Goal: Task Accomplishment & Management: Use online tool/utility

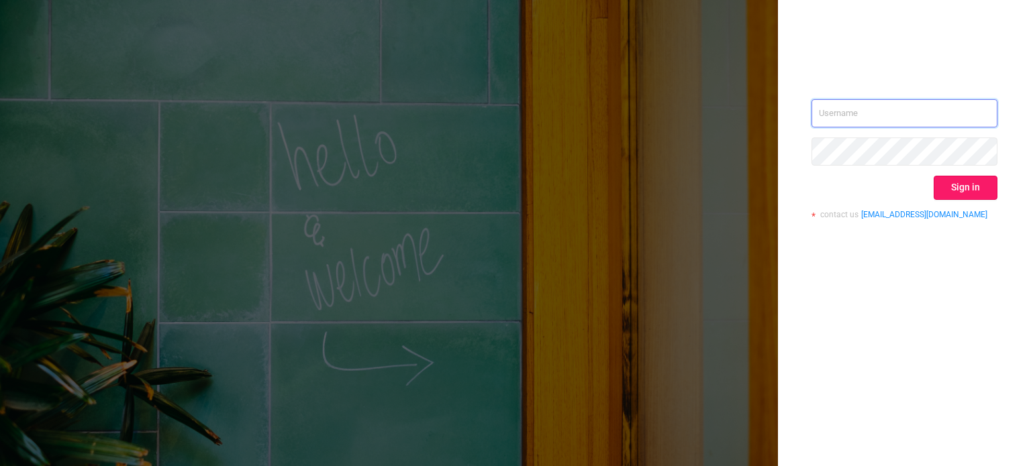
type input "[EMAIL_ADDRESS][DOMAIN_NAME]"
click at [963, 189] on button "Sign in" at bounding box center [965, 188] width 64 height 24
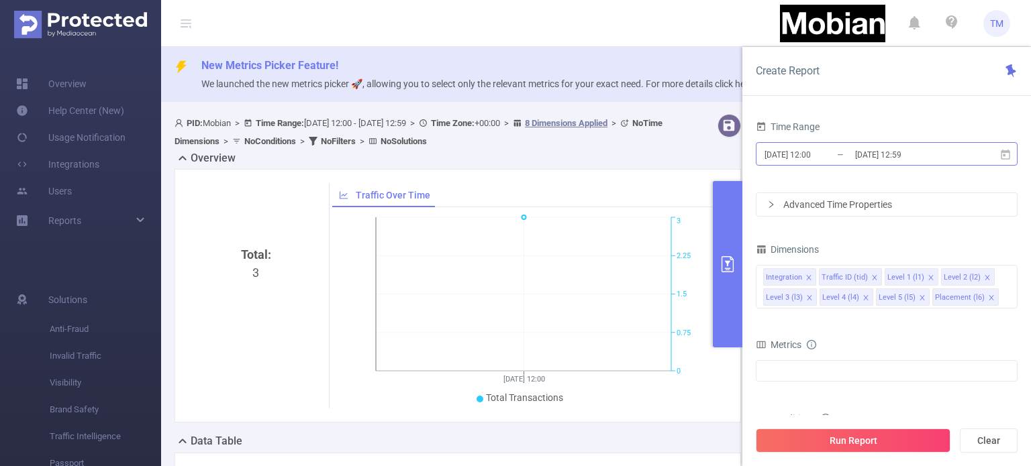
click at [811, 158] on input "[DATE] 12:00" at bounding box center [817, 155] width 109 height 18
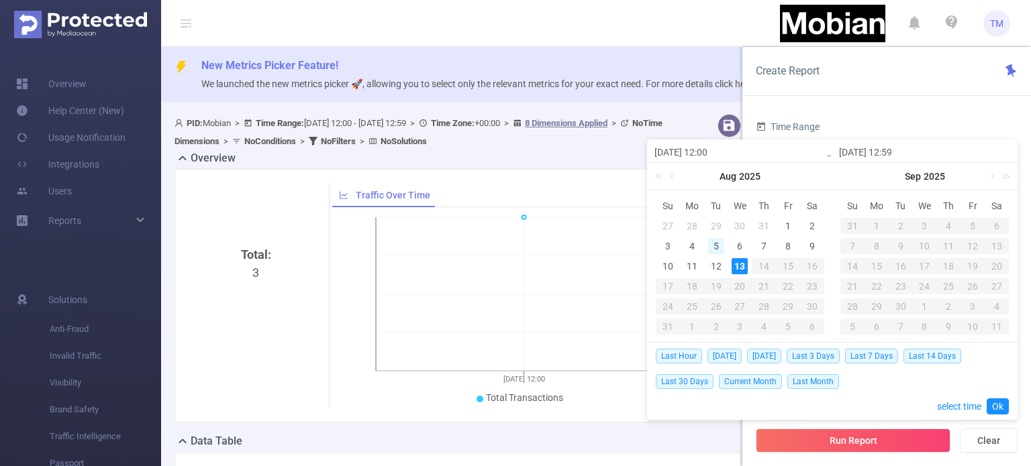
click at [719, 244] on div "5" at bounding box center [716, 246] width 16 height 16
click at [715, 244] on div "5" at bounding box center [716, 246] width 16 height 16
type input "[DATE] 12:00"
type input "[DATE] 12:59"
type input "[DATE] 12:00"
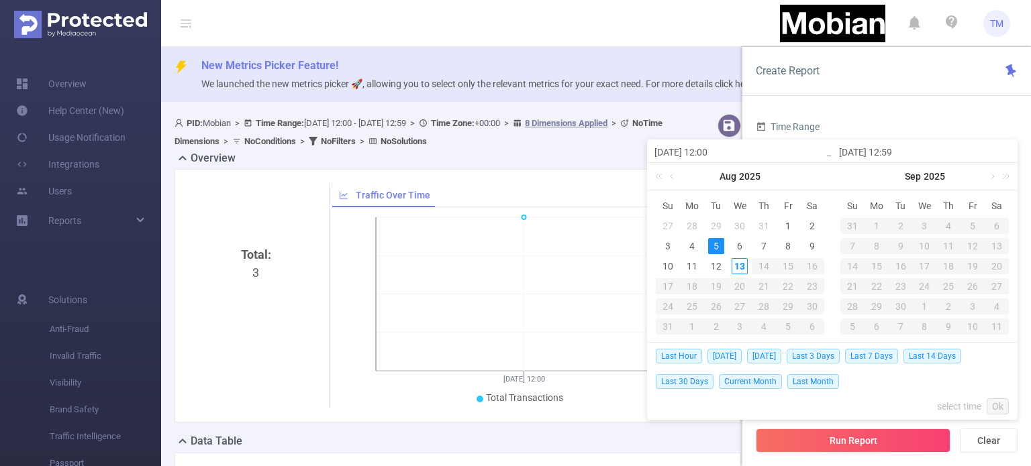
type input "[DATE] 12:59"
click at [715, 244] on div "5" at bounding box center [716, 246] width 16 height 16
click at [739, 262] on div "13" at bounding box center [739, 266] width 16 height 16
type input "[DATE] 12:59"
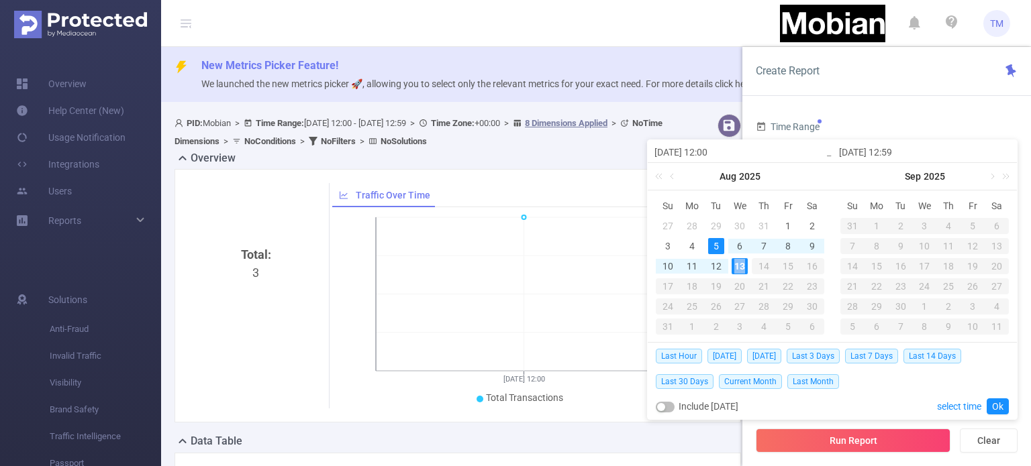
click at [739, 262] on div "13" at bounding box center [739, 266] width 16 height 16
click at [961, 412] on link "select time" at bounding box center [959, 406] width 44 height 25
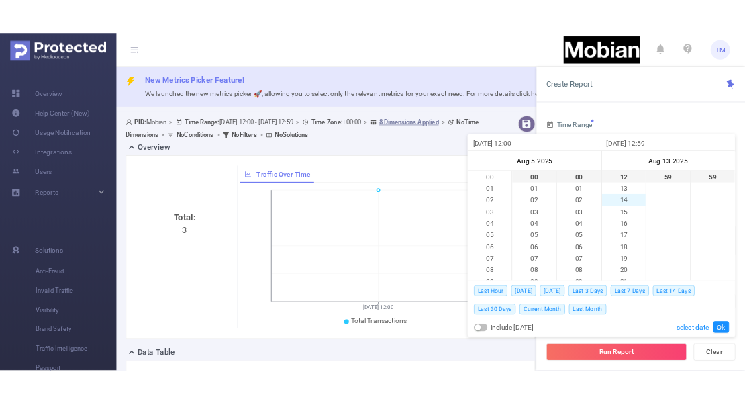
scroll to position [370, 0]
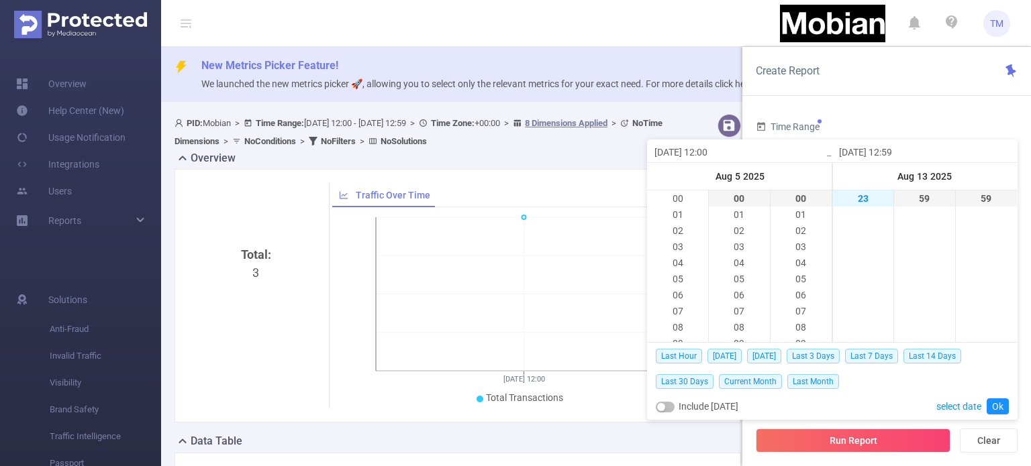
click at [865, 200] on li "23" at bounding box center [863, 199] width 60 height 16
type input "[DATE] 23:59"
click at [666, 200] on li "00" at bounding box center [677, 199] width 60 height 16
type input "[DATE] 00:00"
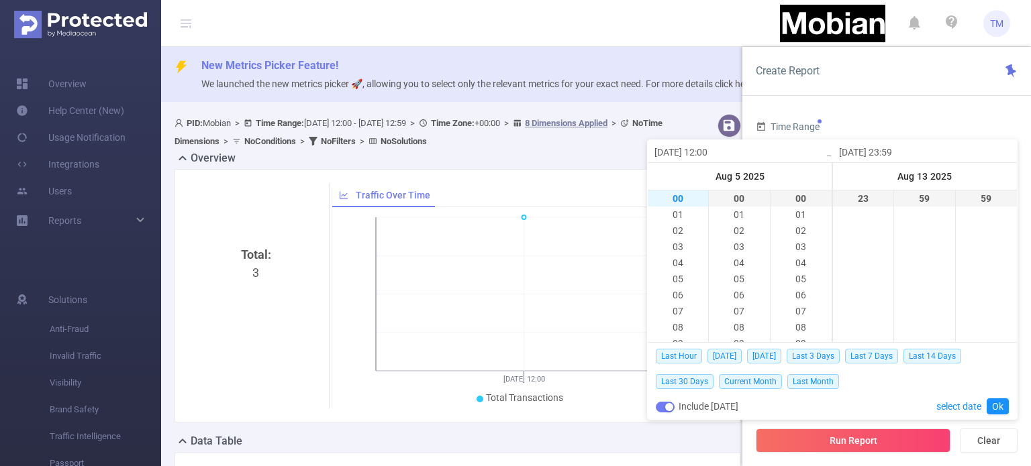
type input "[DATE] 00:00"
click at [1004, 403] on link "Ok" at bounding box center [997, 407] width 22 height 16
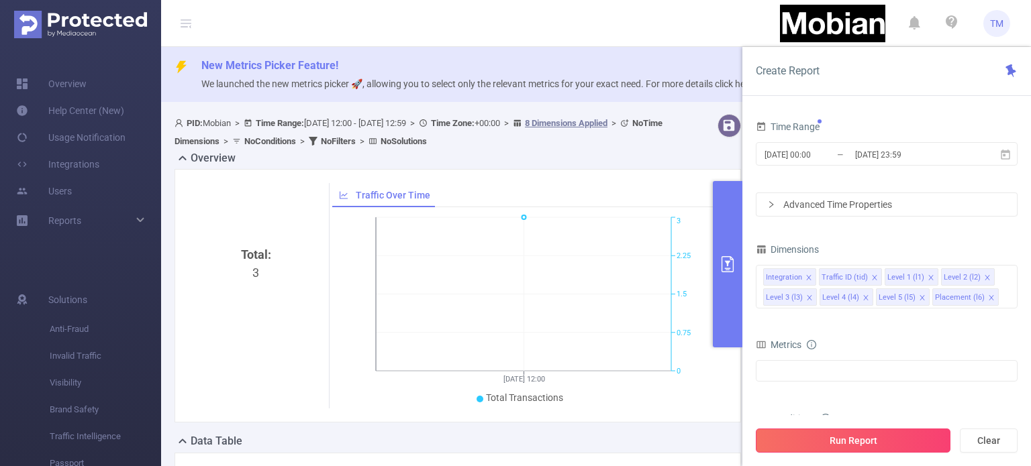
click at [885, 445] on button "Run Report" at bounding box center [853, 441] width 195 height 24
